Goal: Task Accomplishment & Management: Complete application form

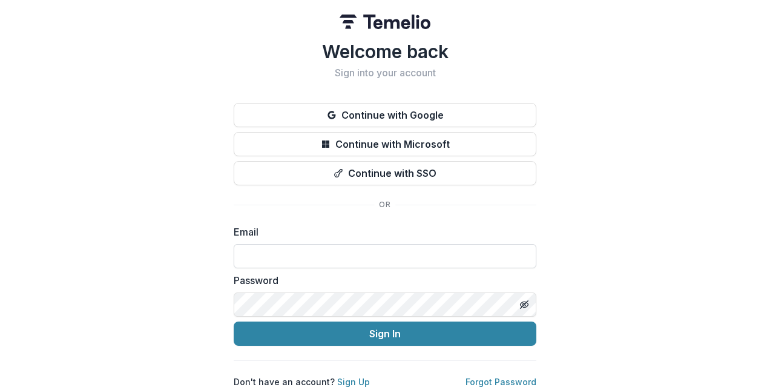
click at [253, 252] on input at bounding box center [385, 256] width 303 height 24
type input "**********"
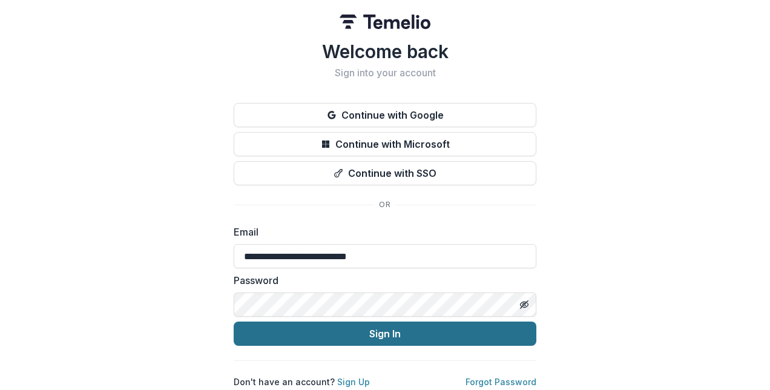
click at [389, 329] on button "Sign In" at bounding box center [385, 334] width 303 height 24
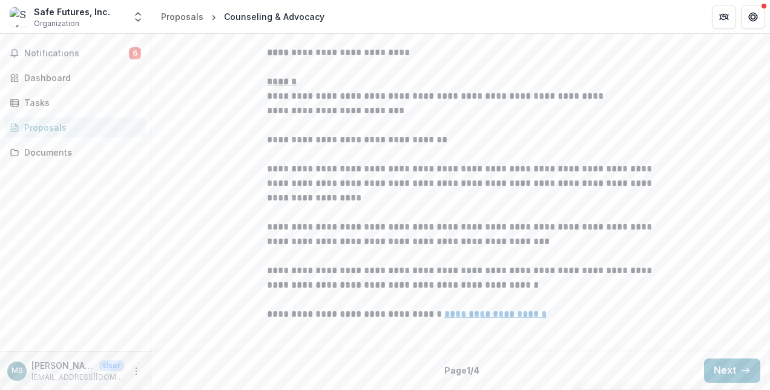
scroll to position [392, 0]
click at [723, 370] on button "Next" at bounding box center [732, 371] width 56 height 24
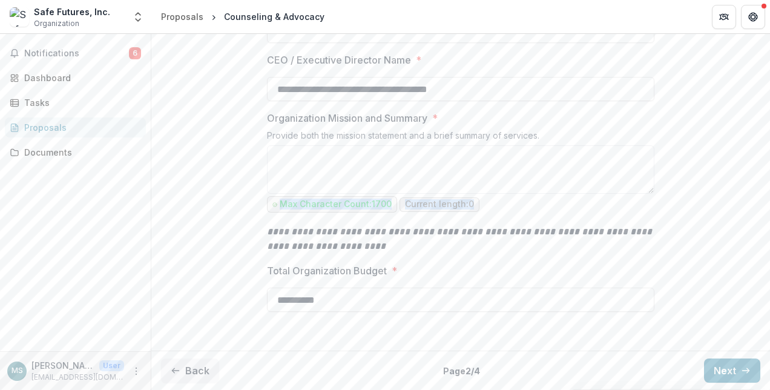
drag, startPoint x: 763, startPoint y: 241, endPoint x: 764, endPoint y: 274, distance: 32.7
click at [764, 274] on div "**********" at bounding box center [460, 116] width 619 height 459
click at [721, 363] on button "Next" at bounding box center [732, 371] width 56 height 24
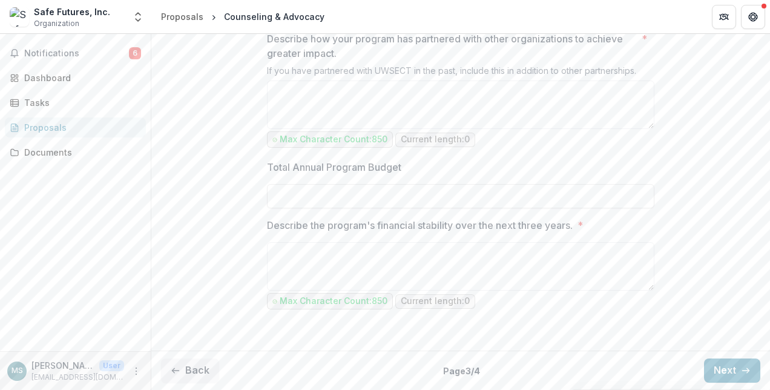
scroll to position [1310, 0]
click at [717, 373] on button "Next" at bounding box center [732, 371] width 56 height 24
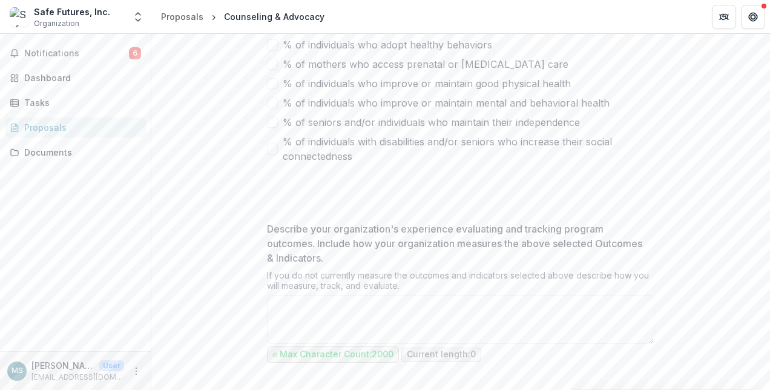
scroll to position [698, 0]
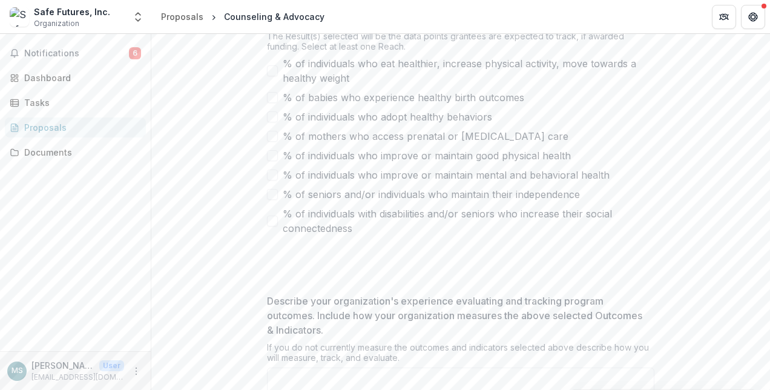
click at [766, 285] on div "**********" at bounding box center [460, 7] width 619 height 927
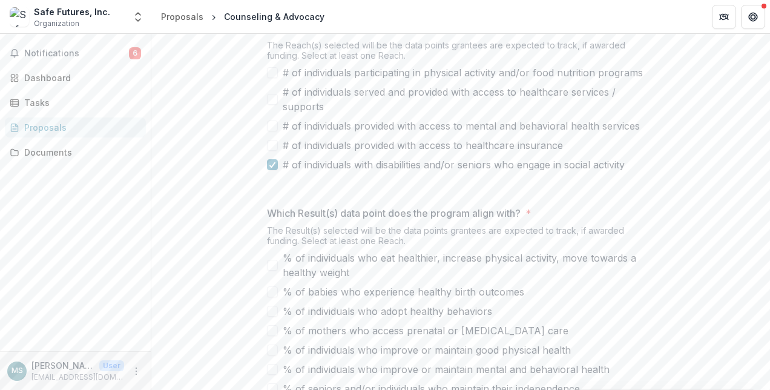
scroll to position [539, 0]
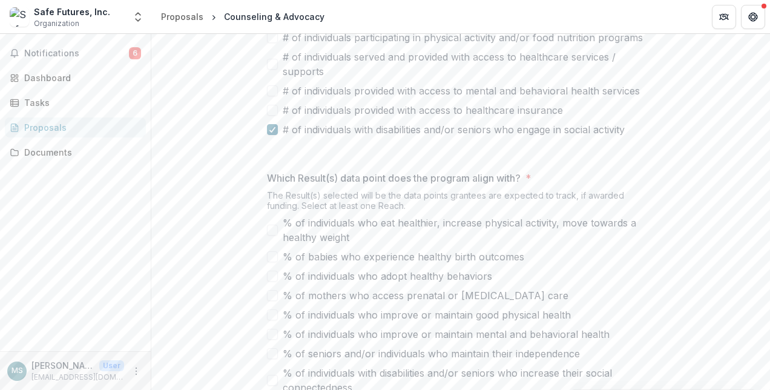
click at [271, 132] on polyline at bounding box center [272, 129] width 5 height 5
click at [269, 70] on span at bounding box center [272, 64] width 11 height 11
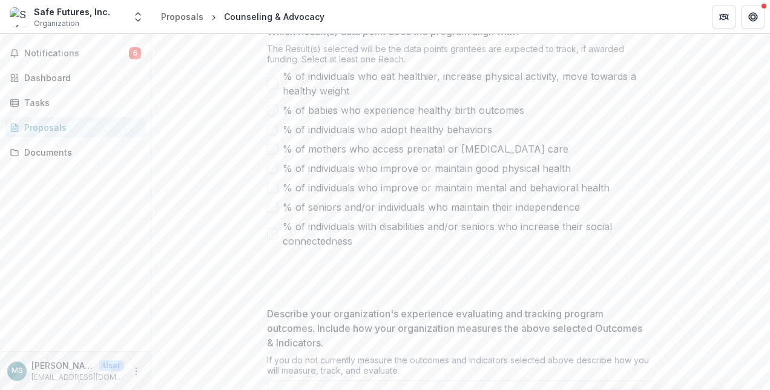
scroll to position [688, 0]
click at [271, 191] on span at bounding box center [272, 185] width 11 height 11
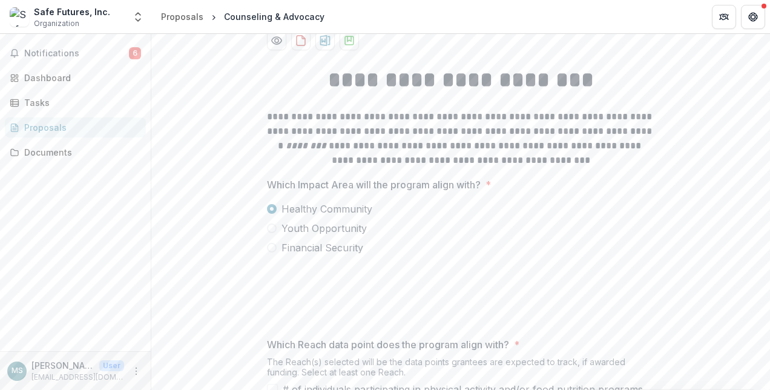
scroll to position [0, 0]
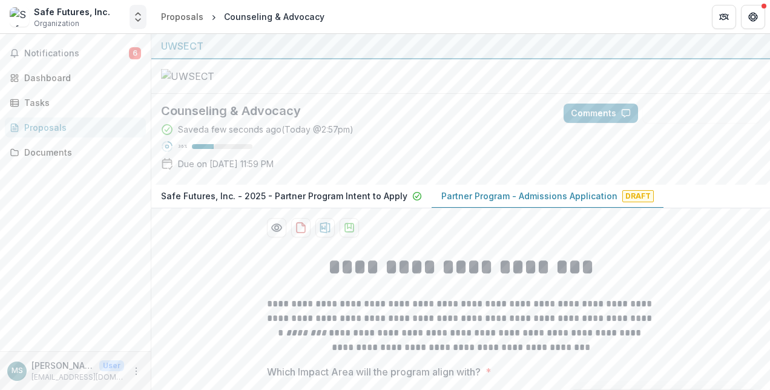
click at [137, 18] on icon "Open entity switcher" at bounding box center [138, 17] width 12 height 12
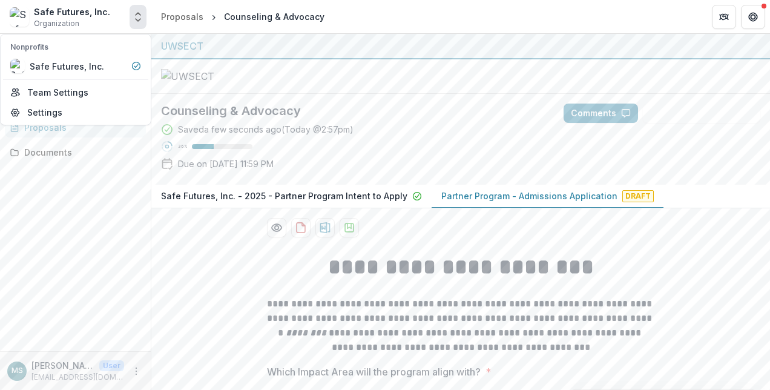
click at [102, 174] on div "Notifications 6 Dashboard Tasks Proposals Documents" at bounding box center [75, 192] width 151 height 317
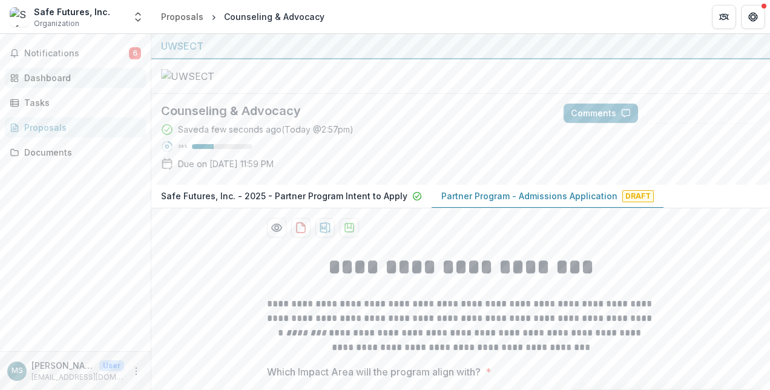
click at [56, 78] on div "Dashboard" at bounding box center [80, 77] width 112 height 13
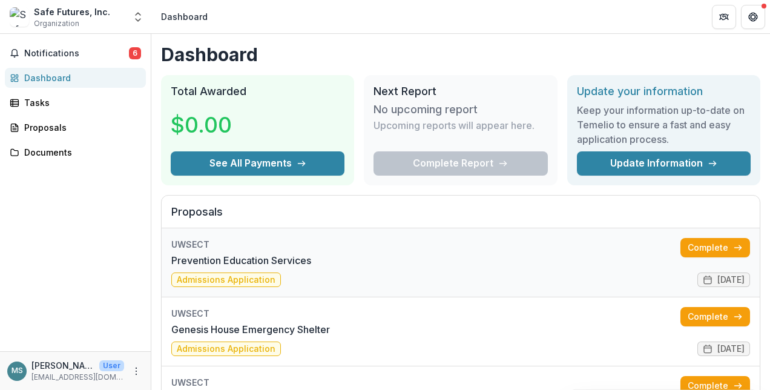
click at [265, 268] on link "Prevention Education Services" at bounding box center [241, 260] width 140 height 15
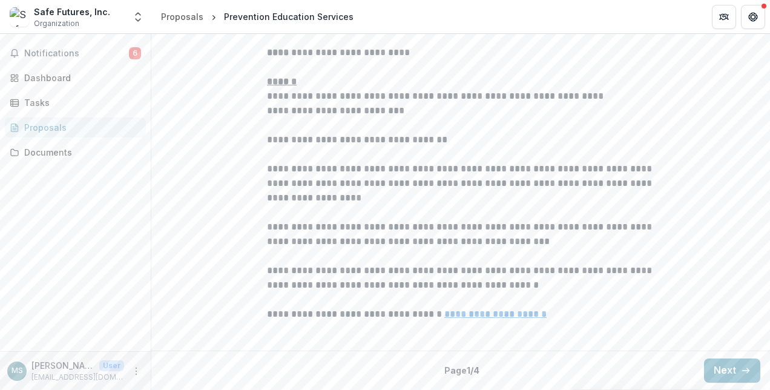
scroll to position [392, 0]
click at [720, 363] on button "Next" at bounding box center [732, 371] width 56 height 24
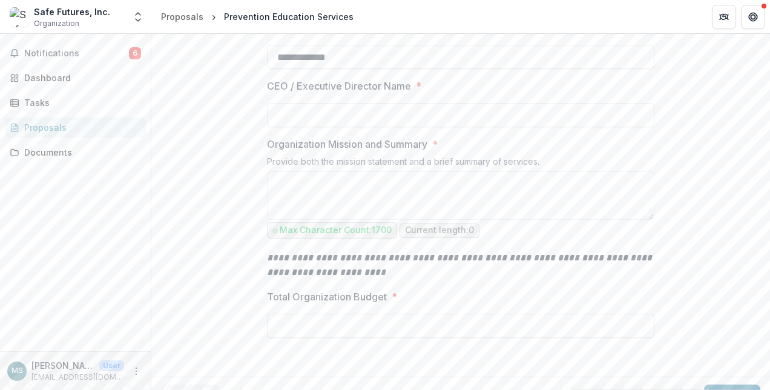
scroll to position [339, 0]
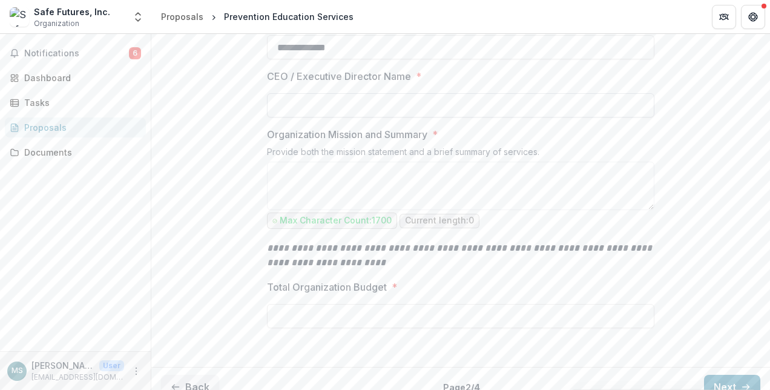
click at [279, 118] on input "CEO / Executive Director Name *" at bounding box center [461, 105] width 388 height 24
type input "**********"
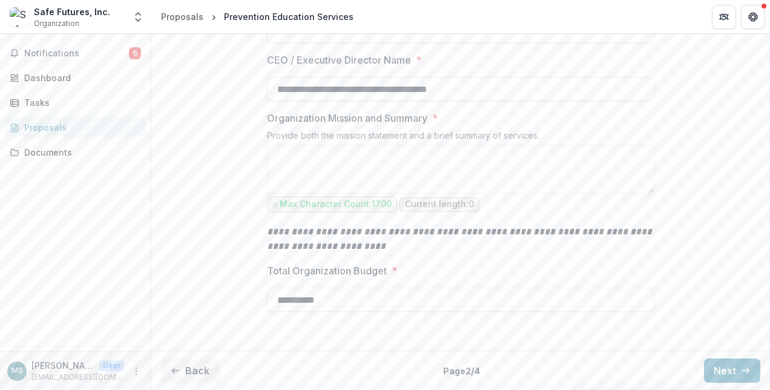
scroll to position [465, 0]
click at [723, 369] on button "Next" at bounding box center [732, 371] width 56 height 24
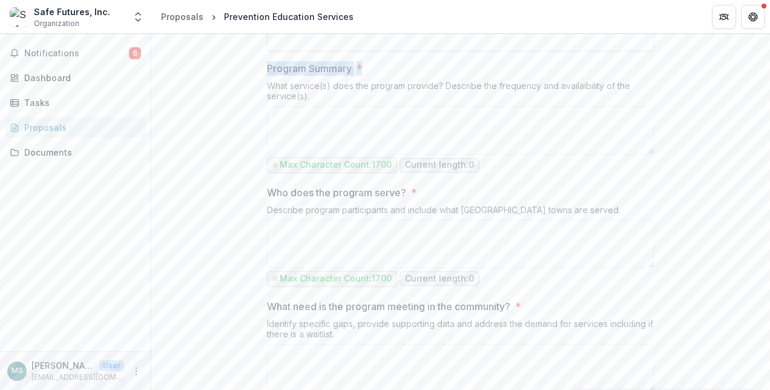
drag, startPoint x: 766, startPoint y: 172, endPoint x: 767, endPoint y: 162, distance: 9.8
click at [767, 162] on div "**********" at bounding box center [460, 212] width 619 height 356
click at [275, 51] on input "How many years has the program been operating? *" at bounding box center [461, 39] width 388 height 24
type input "********"
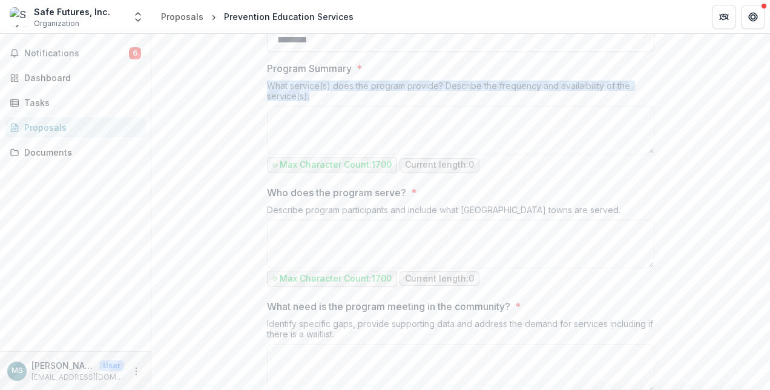
drag, startPoint x: 766, startPoint y: 172, endPoint x: 769, endPoint y: 220, distance: 48.0
click at [769, 220] on div "**********" at bounding box center [460, 212] width 619 height 356
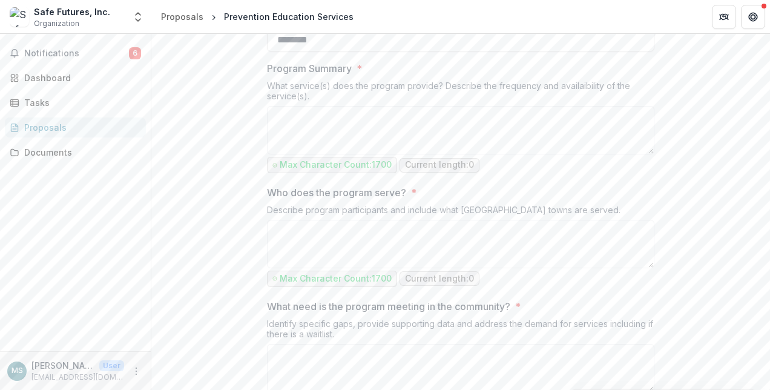
drag, startPoint x: 769, startPoint y: 219, endPoint x: 690, endPoint y: 99, distance: 143.8
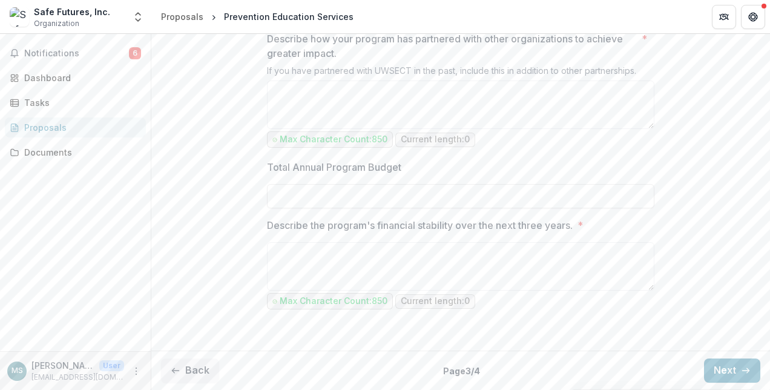
scroll to position [1310, 0]
click at [733, 366] on button "Next" at bounding box center [732, 371] width 56 height 24
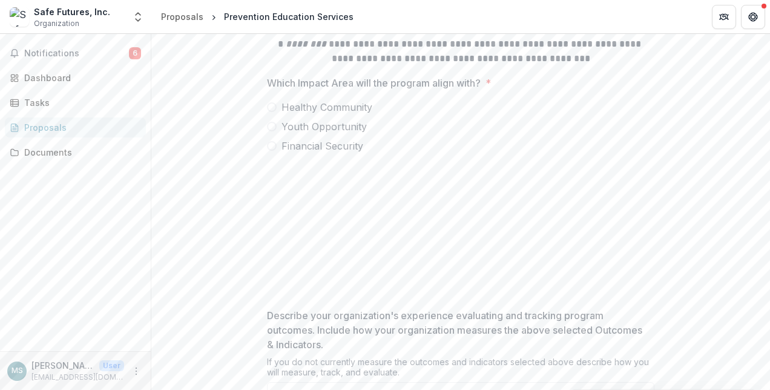
scroll to position [294, 0]
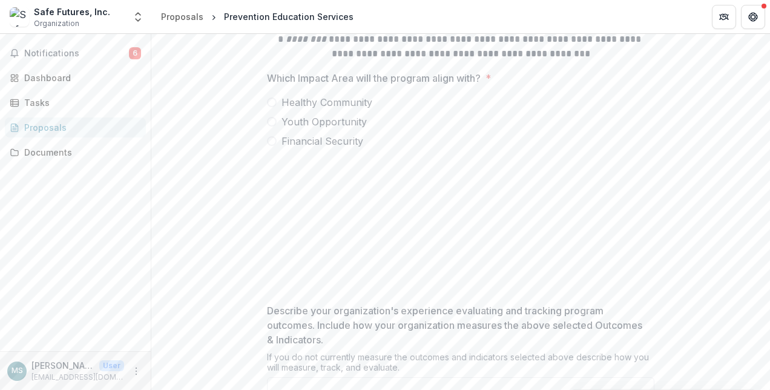
click at [271, 127] on span at bounding box center [272, 122] width 10 height 10
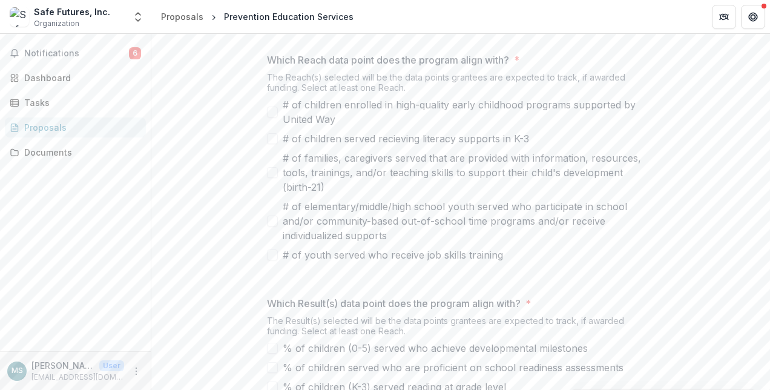
scroll to position [445, 0]
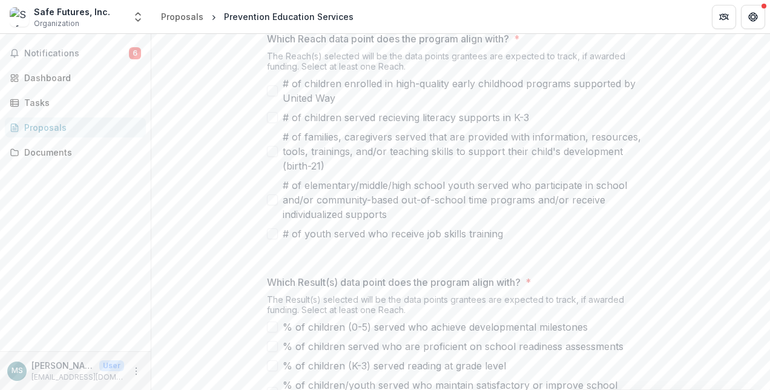
click at [270, 205] on span at bounding box center [272, 199] width 11 height 11
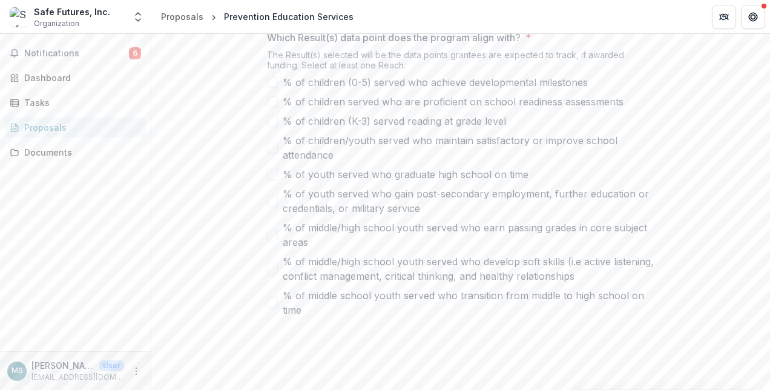
scroll to position [690, 0]
drag, startPoint x: 765, startPoint y: 268, endPoint x: 770, endPoint y: 310, distance: 42.1
click at [770, 311] on html "**********" at bounding box center [385, 195] width 770 height 390
drag, startPoint x: 709, startPoint y: 243, endPoint x: 736, endPoint y: 156, distance: 91.0
click at [736, 156] on div "**********" at bounding box center [460, 76] width 619 height 1048
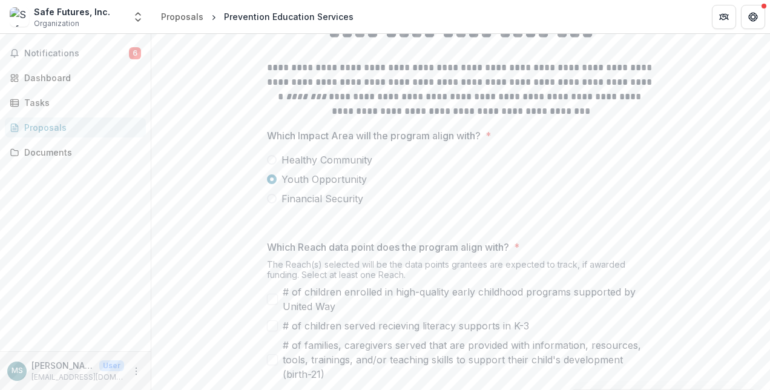
scroll to position [0, 0]
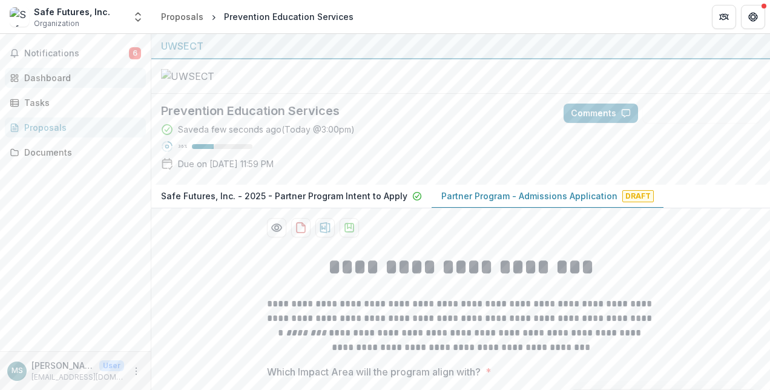
click at [52, 82] on div "Dashboard" at bounding box center [80, 77] width 112 height 13
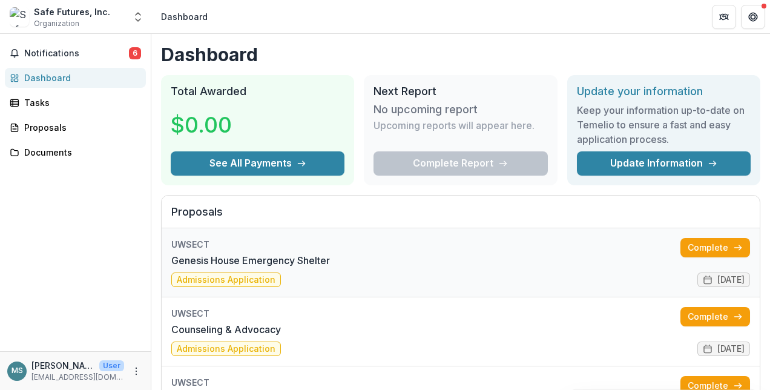
click at [246, 268] on link "Genesis House Emergency Shelter" at bounding box center [250, 260] width 159 height 15
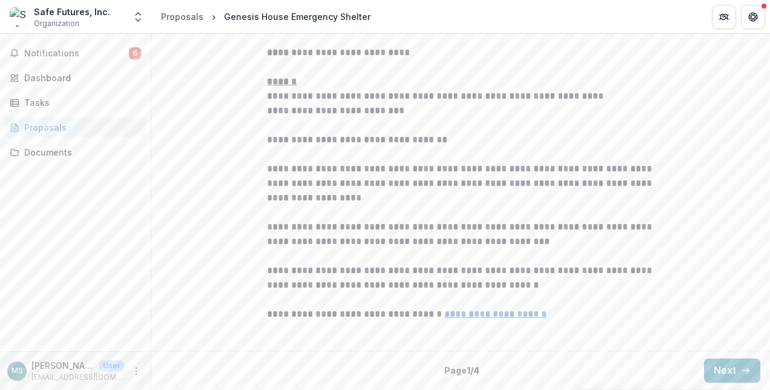
scroll to position [392, 0]
click at [720, 374] on button "Next" at bounding box center [732, 371] width 56 height 24
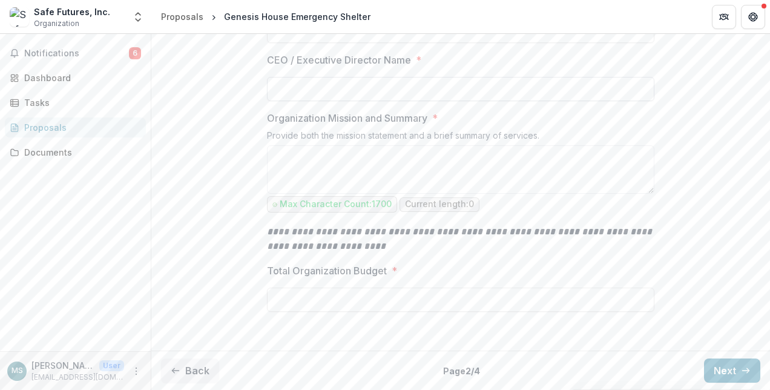
click at [276, 101] on input "CEO / Executive Director Name *" at bounding box center [461, 89] width 388 height 24
type input "**********"
click at [721, 369] on button "Next" at bounding box center [732, 371] width 56 height 24
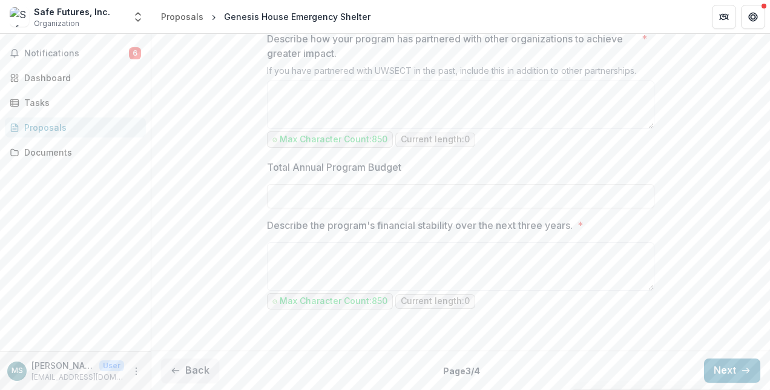
scroll to position [1310, 0]
click at [718, 371] on button "Next" at bounding box center [732, 371] width 56 height 24
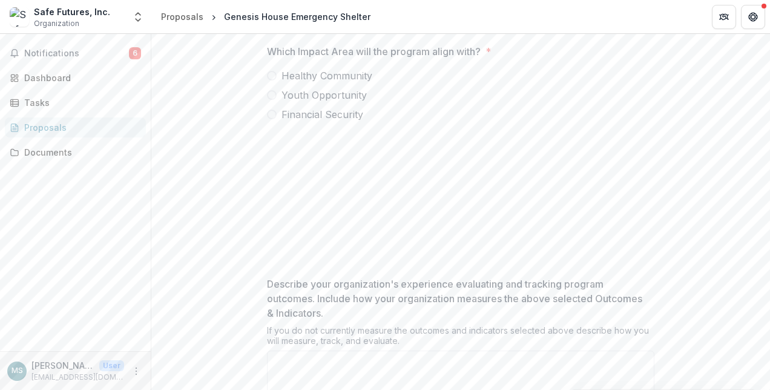
scroll to position [319, 0]
click at [270, 121] on span at bounding box center [272, 116] width 10 height 10
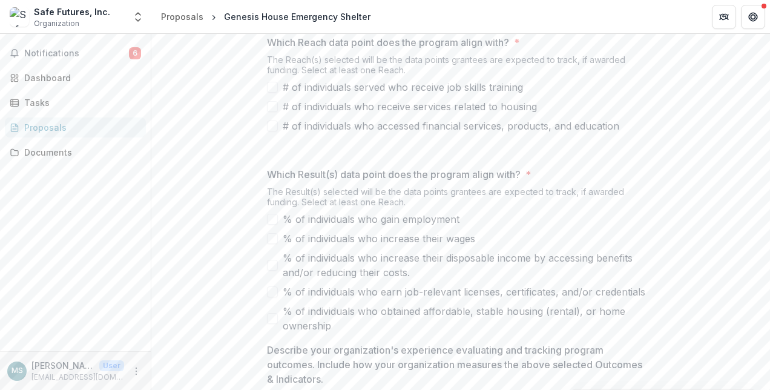
scroll to position [543, 0]
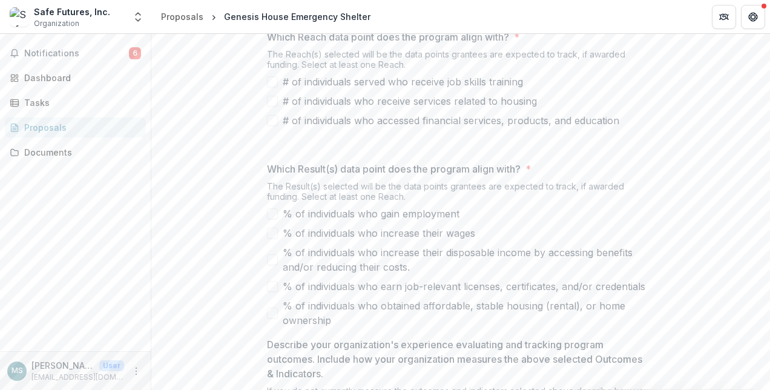
click at [269, 107] on span at bounding box center [272, 101] width 11 height 11
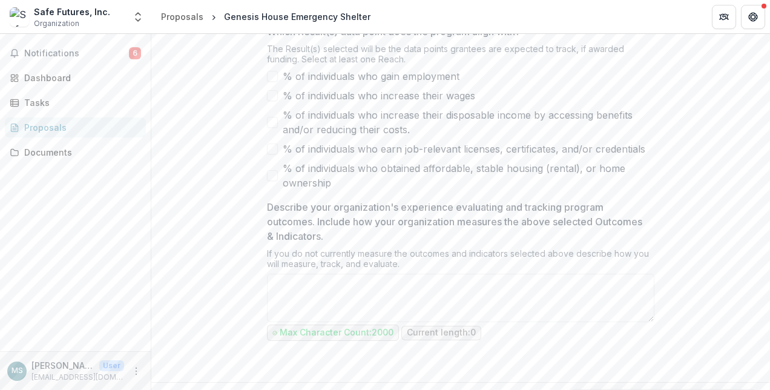
scroll to position [682, 0]
click at [270, 189] on label "% of individuals who obtained affordable, stable housing (rental), or home owne…" at bounding box center [461, 174] width 388 height 29
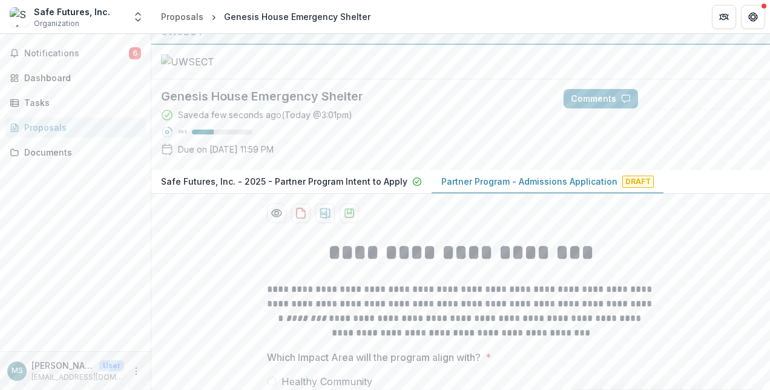
scroll to position [0, 0]
